Goal: Navigation & Orientation: Find specific page/section

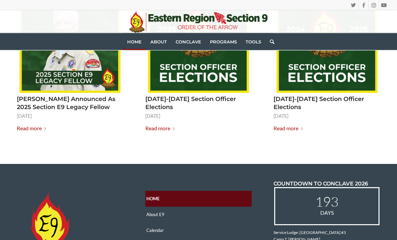
scroll to position [877, 0]
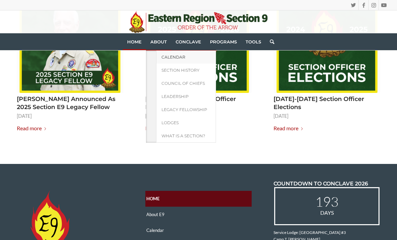
click at [181, 58] on span "Calendar" at bounding box center [174, 57] width 24 height 5
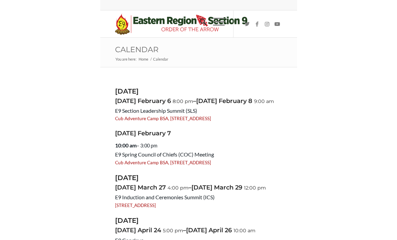
scroll to position [45, 0]
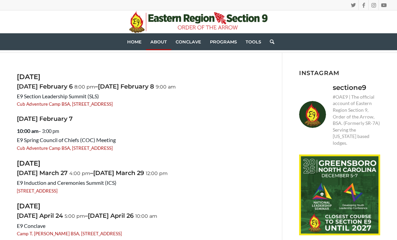
click at [113, 106] on link "Cub Adventure Camp BSA, 1723 Maidens Rd, Maidens, VA 23102, USA" at bounding box center [65, 103] width 96 height 5
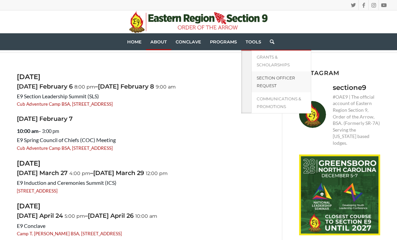
click at [293, 85] on link "Section Officer Request" at bounding box center [282, 81] width 60 height 21
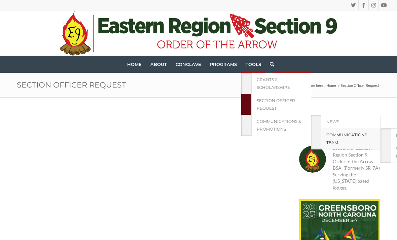
click at [344, 136] on span "Communications Team" at bounding box center [347, 138] width 41 height 13
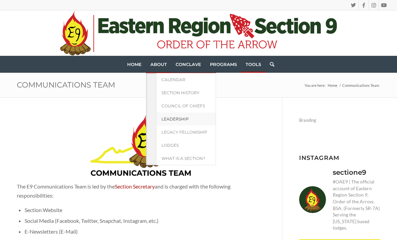
click at [201, 120] on link "Leadership" at bounding box center [186, 118] width 60 height 13
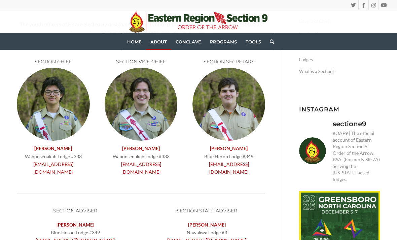
scroll to position [99, 0]
click at [150, 147] on strong "Logan Garwood" at bounding box center [141, 148] width 38 height 6
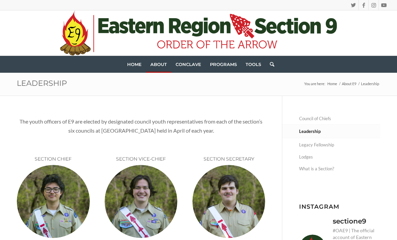
scroll to position [0, 0]
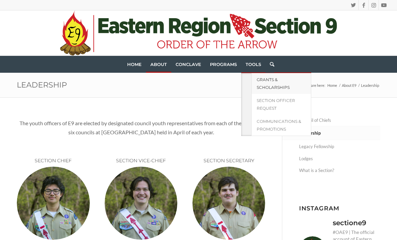
click at [300, 86] on link "Grants & Scholarships" at bounding box center [282, 83] width 60 height 21
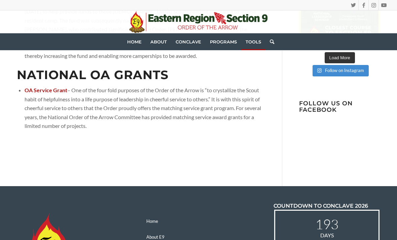
scroll to position [281, 0]
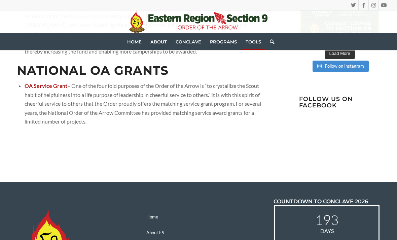
click at [396, 40] on div "Home About Calendar Section History Council of Chiefs Leadership Legacy Fellows…" at bounding box center [198, 41] width 397 height 17
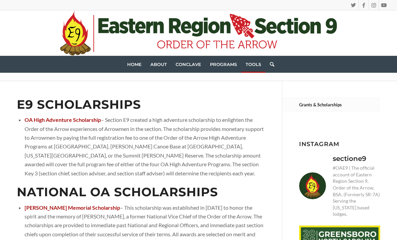
scroll to position [0, 0]
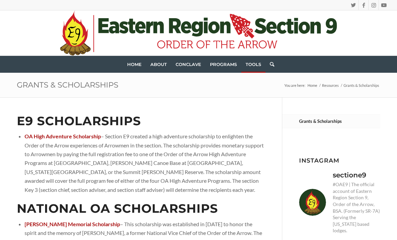
click at [134, 65] on span "Home" at bounding box center [134, 64] width 14 height 5
